Goal: Task Accomplishment & Management: Complete application form

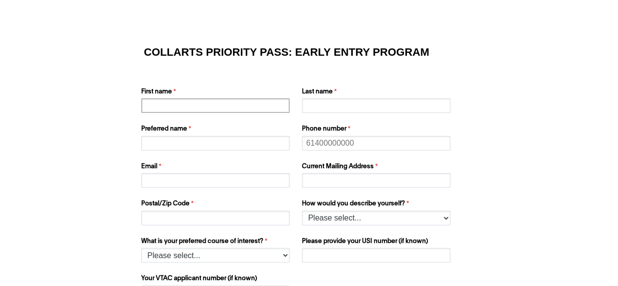
click at [247, 111] on input "First name" at bounding box center [215, 105] width 149 height 15
click at [153, 107] on input "[PERSON_NAME]" at bounding box center [215, 105] width 149 height 15
type input "[PERSON_NAME]"
click at [336, 102] on input "Last name" at bounding box center [376, 105] width 149 height 15
type input "[PERSON_NAME]"
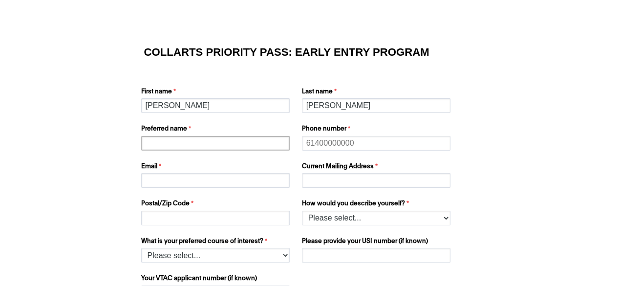
click at [234, 142] on input "Preferred name" at bounding box center [215, 143] width 149 height 15
type input "[PERSON_NAME]"
click at [351, 141] on input "Phone number" at bounding box center [376, 143] width 149 height 15
click at [347, 143] on input "[PHONE_NUMBER]" at bounding box center [376, 143] width 149 height 15
type input "[PHONE_NUMBER]"
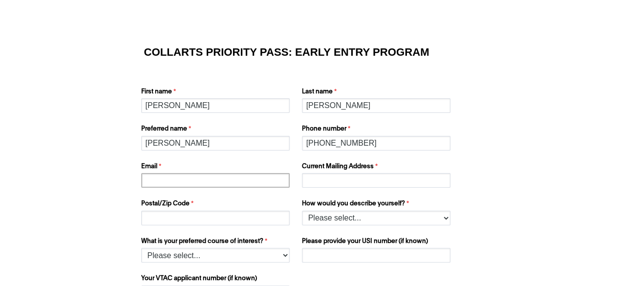
click at [226, 187] on input "Email" at bounding box center [215, 180] width 149 height 15
type input "[EMAIL_ADDRESS][DOMAIN_NAME]"
click at [354, 181] on input "Current Mailing Address" at bounding box center [376, 180] width 149 height 15
type input "[STREET_ADDRESS]"
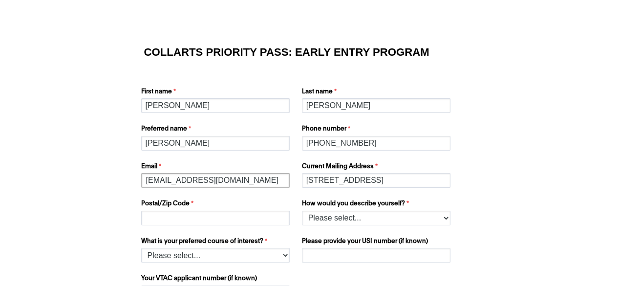
click at [236, 178] on input "[EMAIL_ADDRESS][DOMAIN_NAME]" at bounding box center [215, 180] width 149 height 15
type input "r"
click at [404, 71] on div "COLLARTS PRIORITY PASS: EARLY ENTRY PROGRAM First name [PERSON_NAME] Last name …" at bounding box center [309, 167] width 344 height 267
click at [235, 183] on input "rileycheevers" at bounding box center [215, 180] width 149 height 15
type input "[EMAIL_ADDRESS][DOMAIN_NAME]"
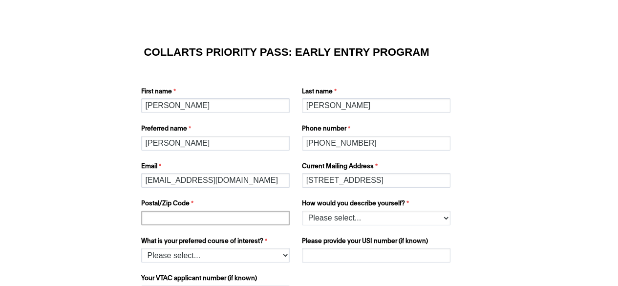
click at [244, 218] on input "Postal/Zip Code" at bounding box center [215, 218] width 149 height 15
type input "3931"
click at [336, 217] on select "Please select... I’m currently in Year 12 I've completed Year 12 and took a gap…" at bounding box center [376, 218] width 149 height 15
select select "tfa_158"
click at [302, 211] on select "Please select... I’m currently in Year 12 I've completed Year 12 and took a gap…" at bounding box center [376, 218] width 149 height 15
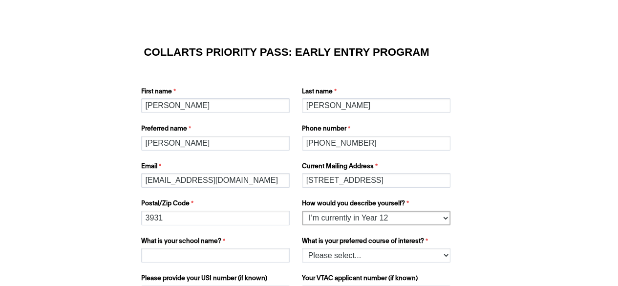
scroll to position [78, 0]
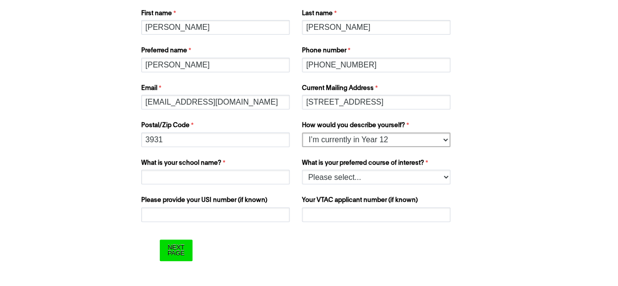
click at [375, 140] on select "Please select... I’m currently in Year 12 I've completed Year 12 and took a gap…" at bounding box center [376, 139] width 149 height 15
click at [302, 132] on select "Please select... I’m currently in Year 12 I've completed Year 12 and took a gap…" at bounding box center [376, 139] width 149 height 15
click at [263, 171] on input "What is your school name?" at bounding box center [215, 177] width 149 height 15
type input "[GEOGRAPHIC_DATA]"
click at [389, 180] on select "Please select... 2D Animation Acting Audio Engineering Comedy Digital & Social …" at bounding box center [376, 177] width 149 height 15
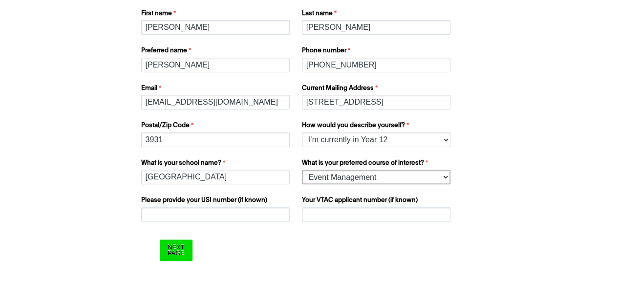
click at [302, 170] on select "Please select... 2D Animation Acting Audio Engineering Comedy Digital & Social …" at bounding box center [376, 177] width 149 height 15
click at [366, 172] on select "Please select... 2D Animation Acting Audio Engineering Comedy Digital & Social …" at bounding box center [376, 177] width 149 height 15
select select "tfa_1223"
click at [302, 170] on select "Please select... 2D Animation Acting Audio Engineering Comedy Digital & Social …" at bounding box center [376, 177] width 149 height 15
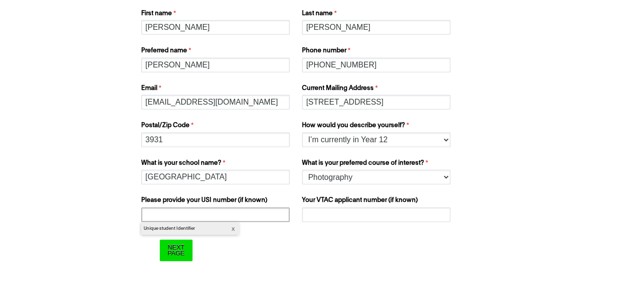
click at [245, 208] on input "Please provide your USI number (if known)" at bounding box center [215, 214] width 149 height 15
type input "4NFUSYXBY6"
click at [347, 212] on input "Your VTAC applicant number (if known)" at bounding box center [376, 214] width 149 height 15
type input "60060814R"
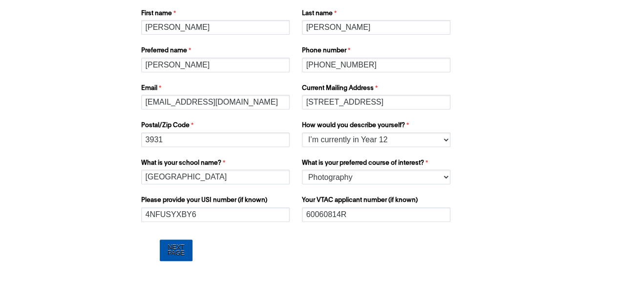
click at [179, 245] on input "Next Page" at bounding box center [176, 249] width 33 height 21
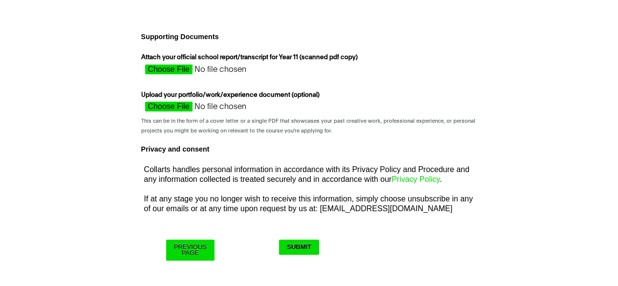
click at [177, 67] on input "Attach your official school report/transcript for Year 11 (scanned pdf copy)" at bounding box center [228, 71] width 174 height 15
type input "C:\fakepath\Photography submission.pdf"
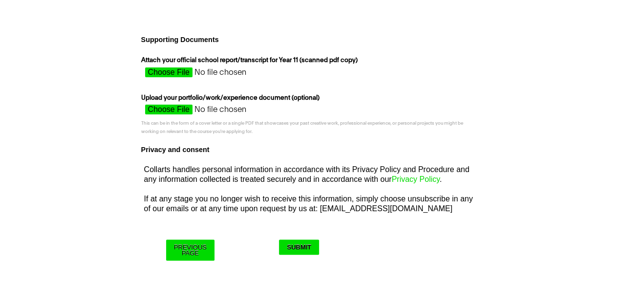
click at [174, 109] on input "Upload your portfolio/work/experience document (optional)" at bounding box center [228, 112] width 174 height 15
type input "C:\fakepath\Folio Sample.pdf"
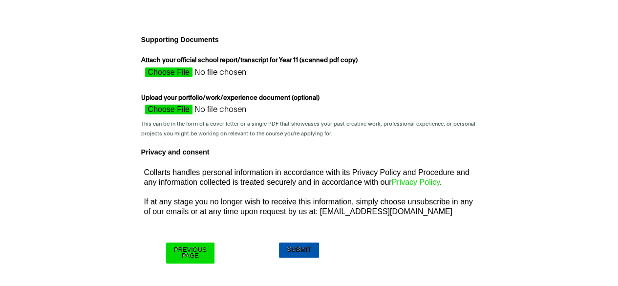
click at [301, 250] on input "Submit" at bounding box center [299, 249] width 40 height 15
